Goal: Understand process/instructions

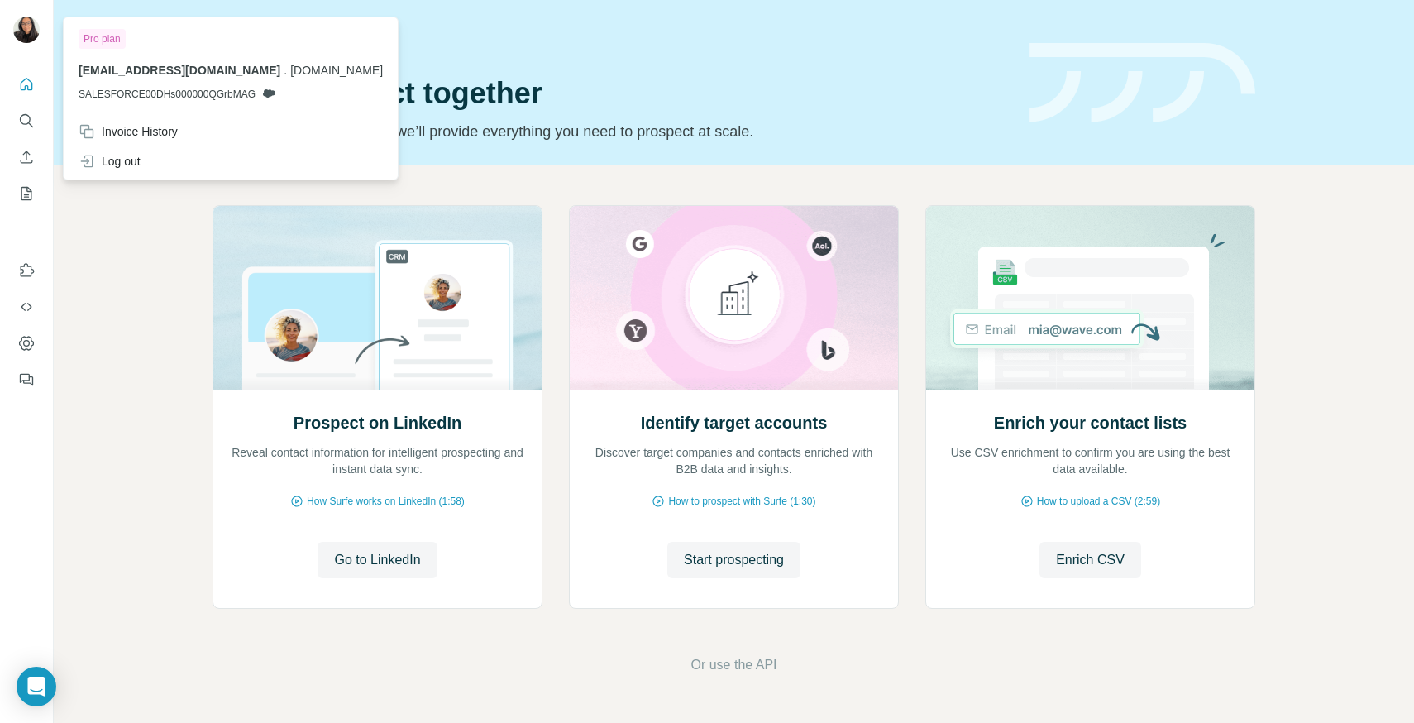
click at [35, 41] on div at bounding box center [26, 32] width 26 height 30
click at [24, 94] on button "Quick start" at bounding box center [26, 84] width 26 height 30
click at [30, 22] on img at bounding box center [26, 30] width 26 height 26
click at [281, 88] on div "Pro plan [EMAIL_ADDRESS][DOMAIN_NAME] . [DOMAIN_NAME] SALESFORCE00DHs000000QGrb…" at bounding box center [230, 69] width 327 height 96
click at [274, 90] on icon at bounding box center [268, 93] width 13 height 13
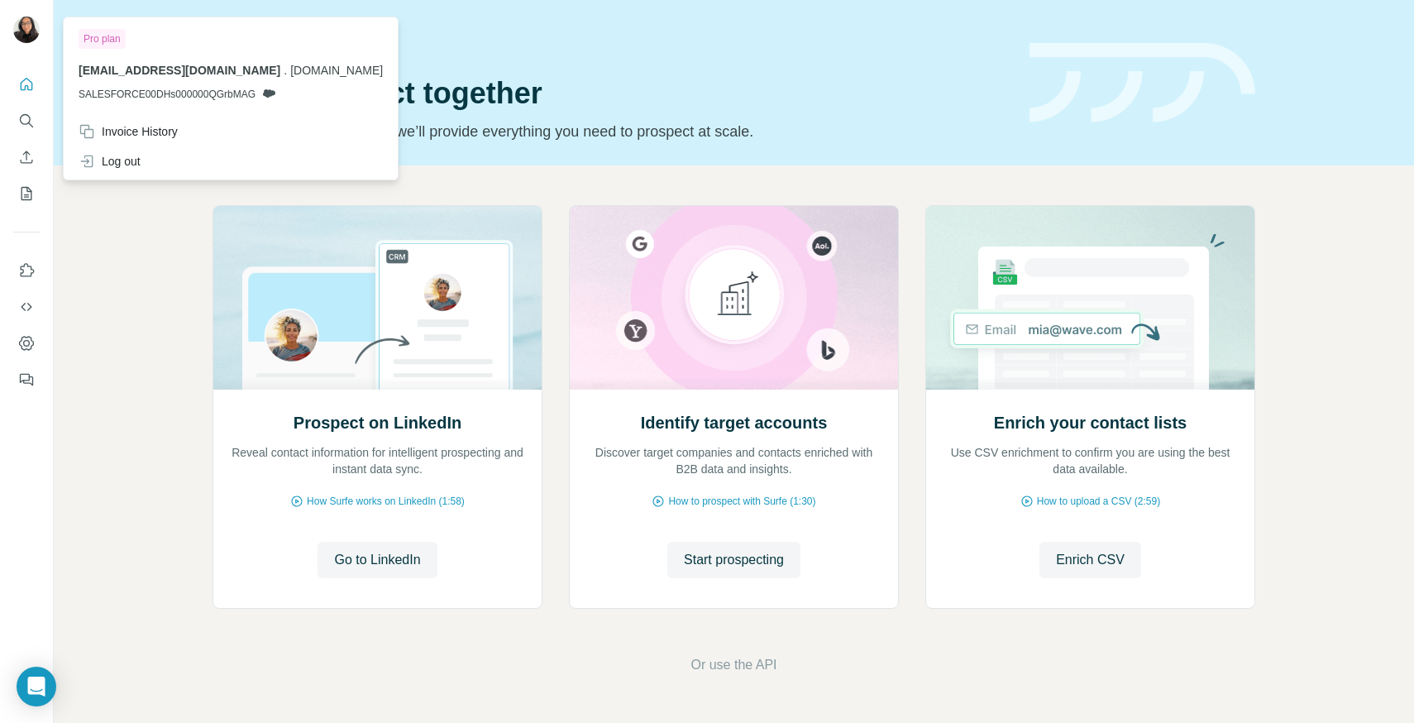
click at [443, 187] on div "Prospect on LinkedIn Reveal contact information for intelligent prospecting and…" at bounding box center [734, 439] width 1360 height 549
